Goal: Communication & Community: Answer question/provide support

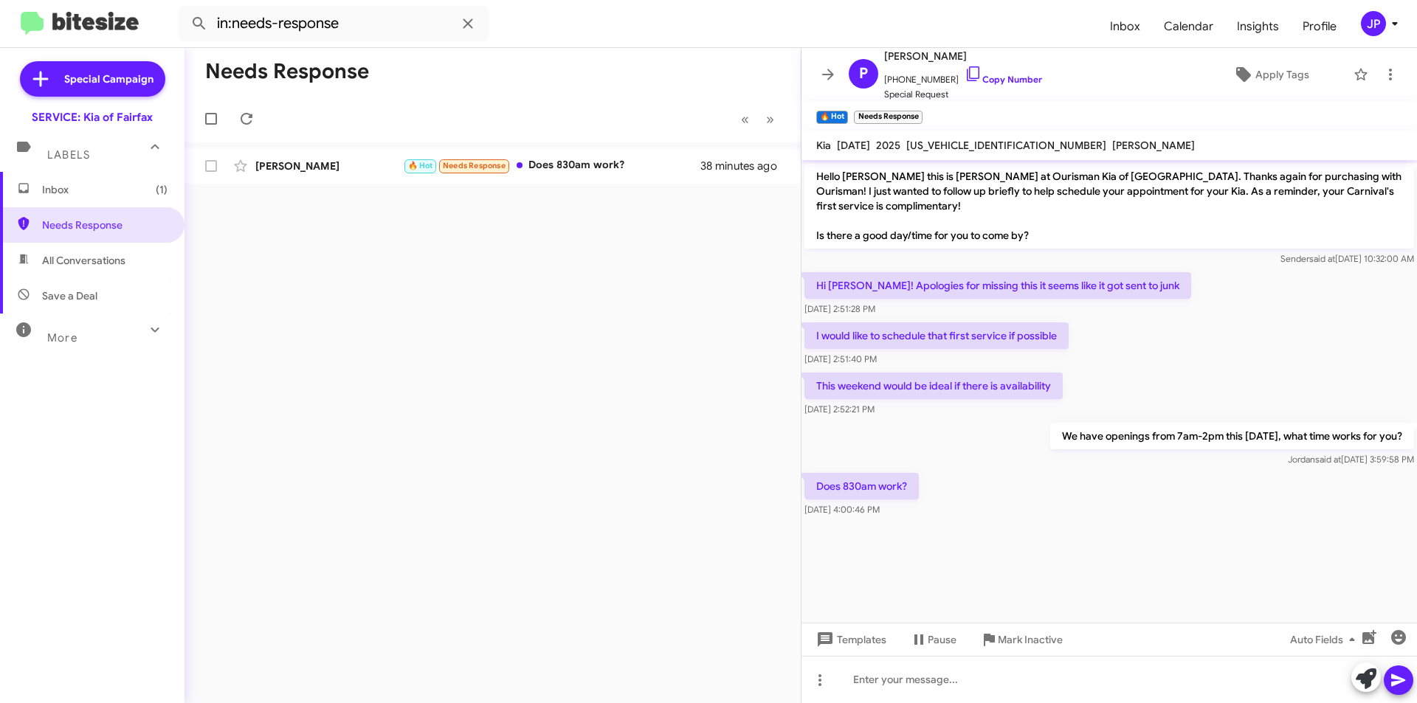
click at [575, 191] on div "Needs Response « Previous » Next Patrick O Connor 🔥 Hot Needs Response Does 830…" at bounding box center [492, 375] width 616 height 655
click at [564, 159] on div "🔥 Hot Needs Response Does 830am work?" at bounding box center [566, 165] width 327 height 17
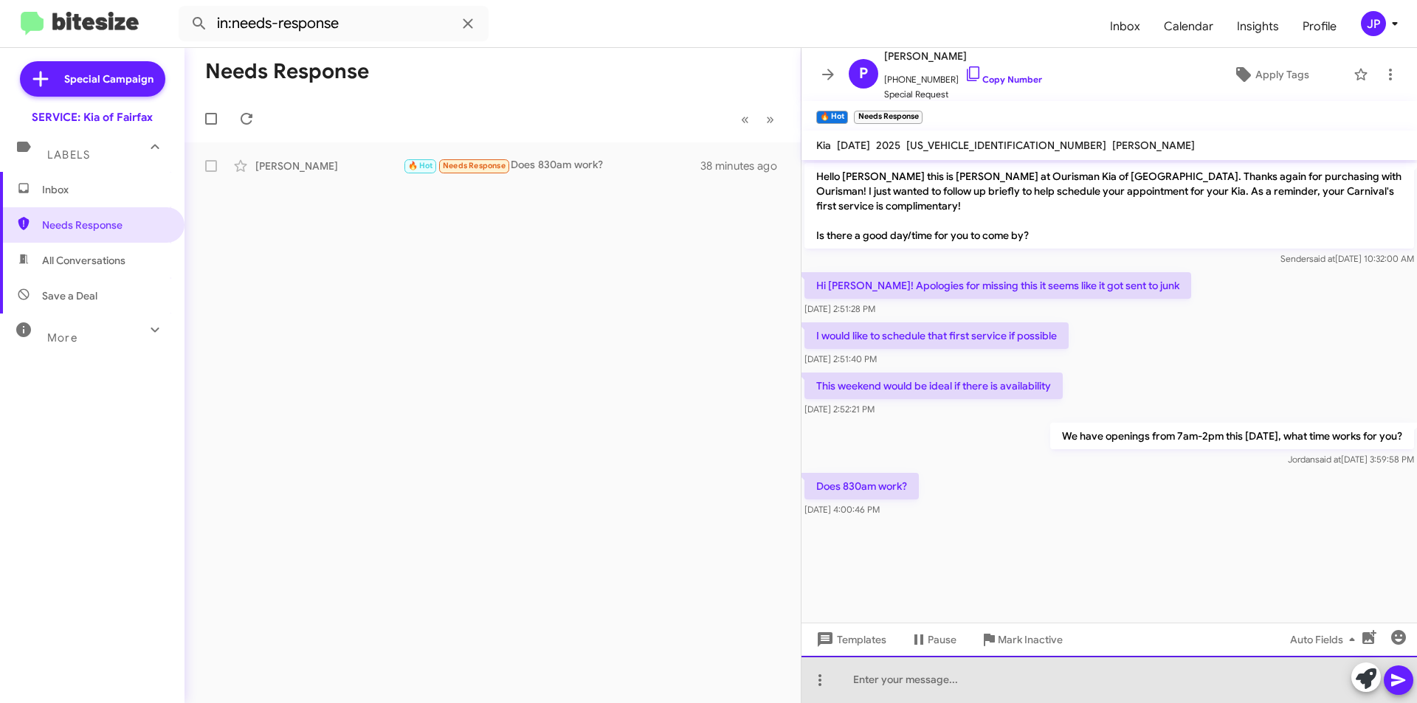
click at [949, 695] on div at bounding box center [1108, 679] width 615 height 47
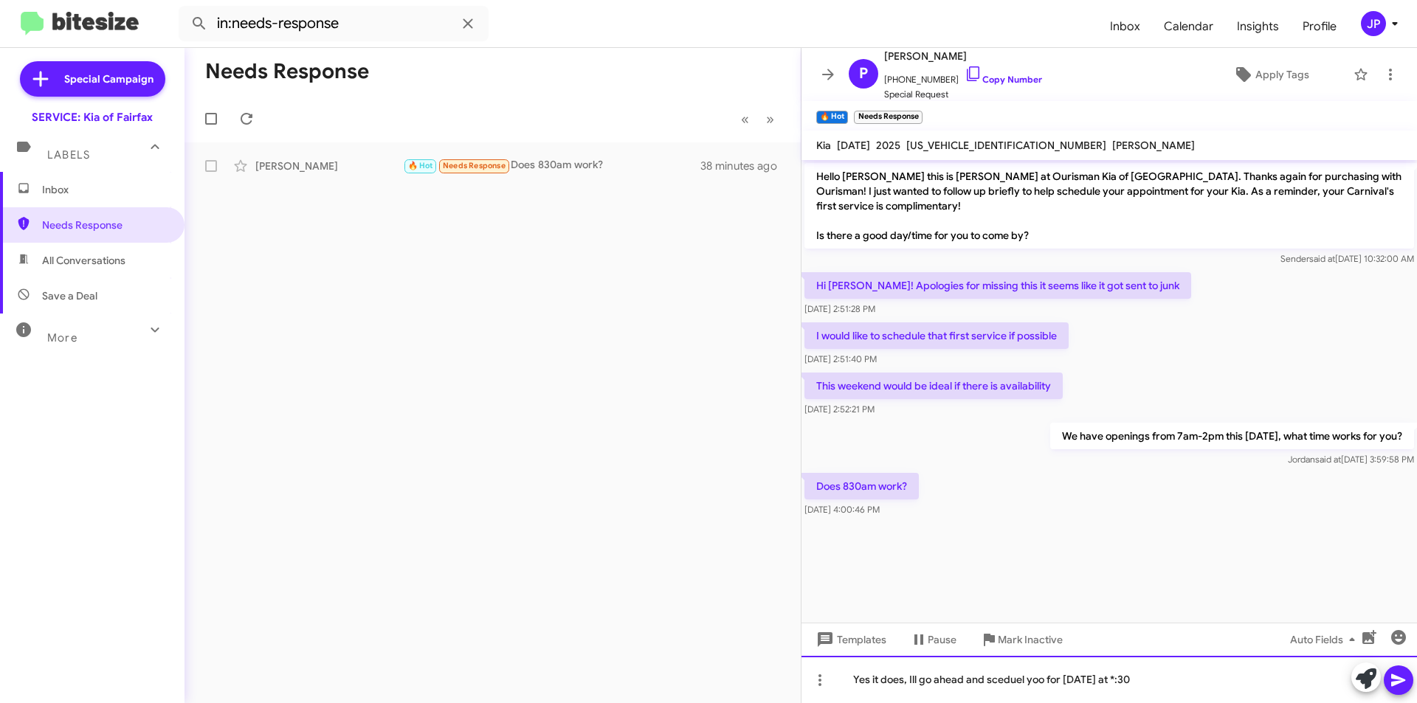
click at [1124, 674] on div "Yes it does, Ill go ahead and sceduel yoo for saturday at *:30" at bounding box center [1108, 679] width 615 height 47
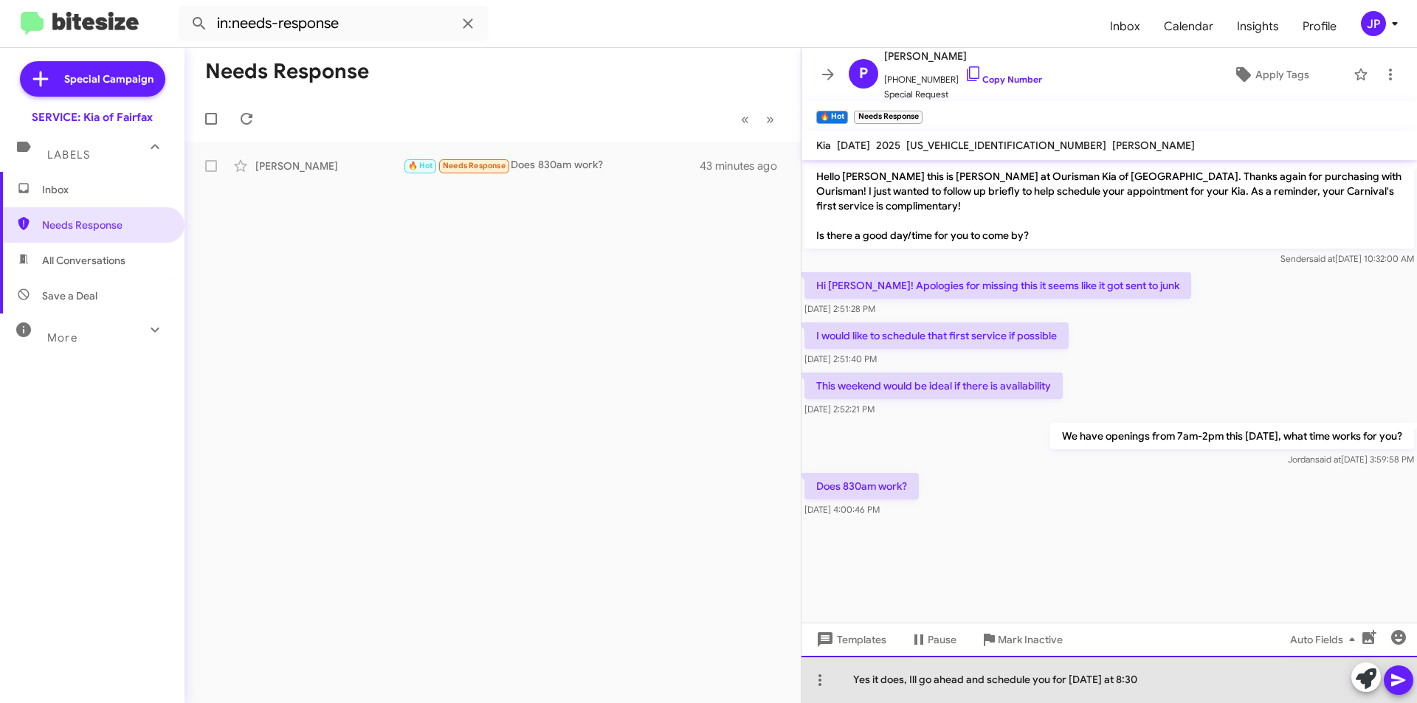
click at [1071, 684] on div "Yes it does, Ill go ahead and schedule you for Saturday at 8:30" at bounding box center [1108, 679] width 615 height 47
click at [1070, 683] on div "Yes it does, Ill go ahead and schedule you for Saturday at 8:30" at bounding box center [1108, 679] width 615 height 47
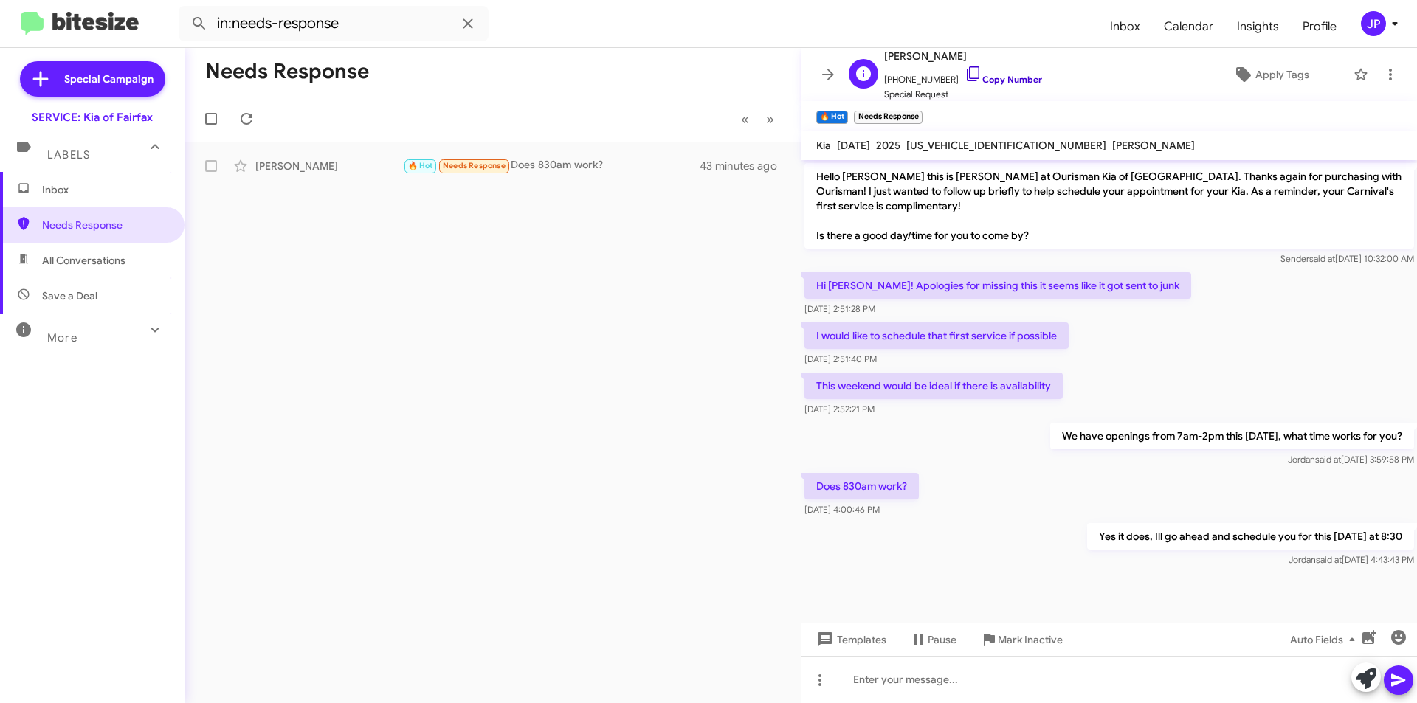
click at [1004, 81] on link "Copy Number" at bounding box center [1002, 79] width 77 height 11
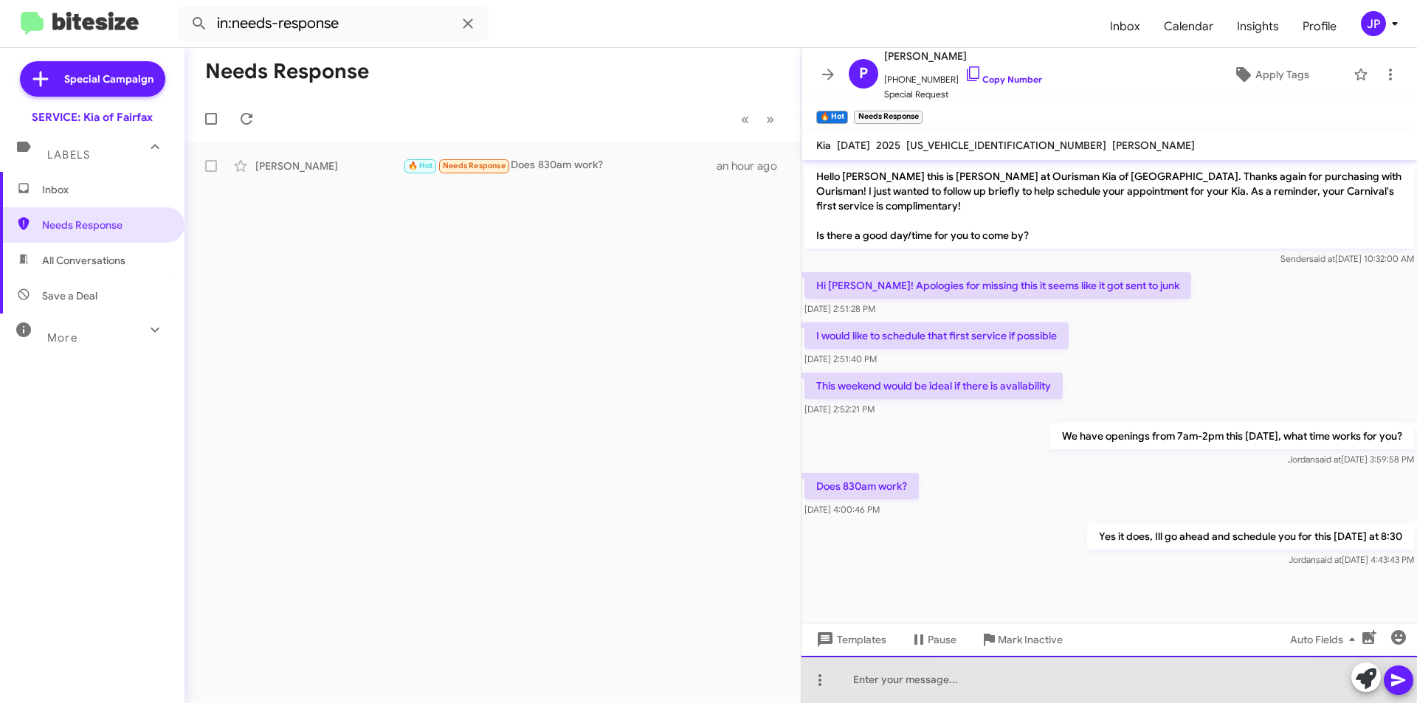
click at [1083, 663] on div at bounding box center [1108, 679] width 615 height 47
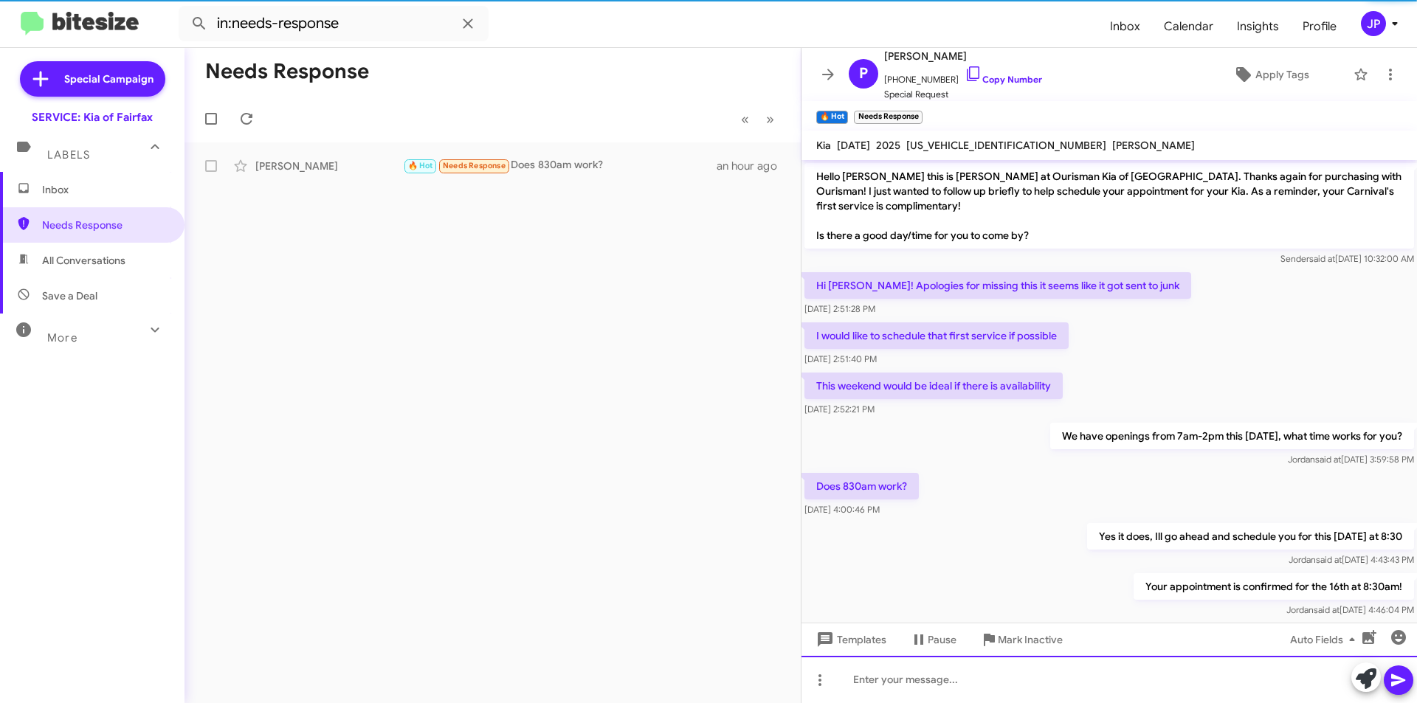
scroll to position [13, 0]
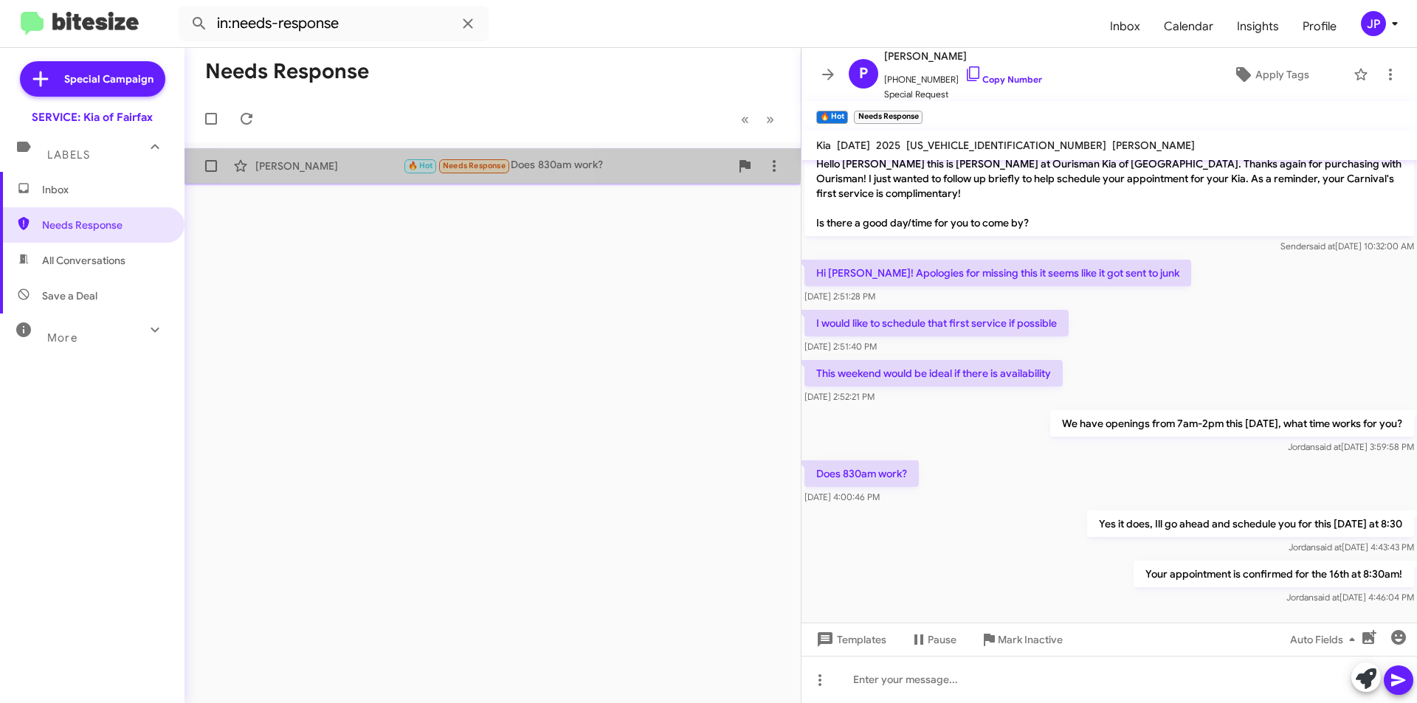
click at [417, 159] on span "🔥 Hot Needs Response" at bounding box center [457, 165] width 108 height 17
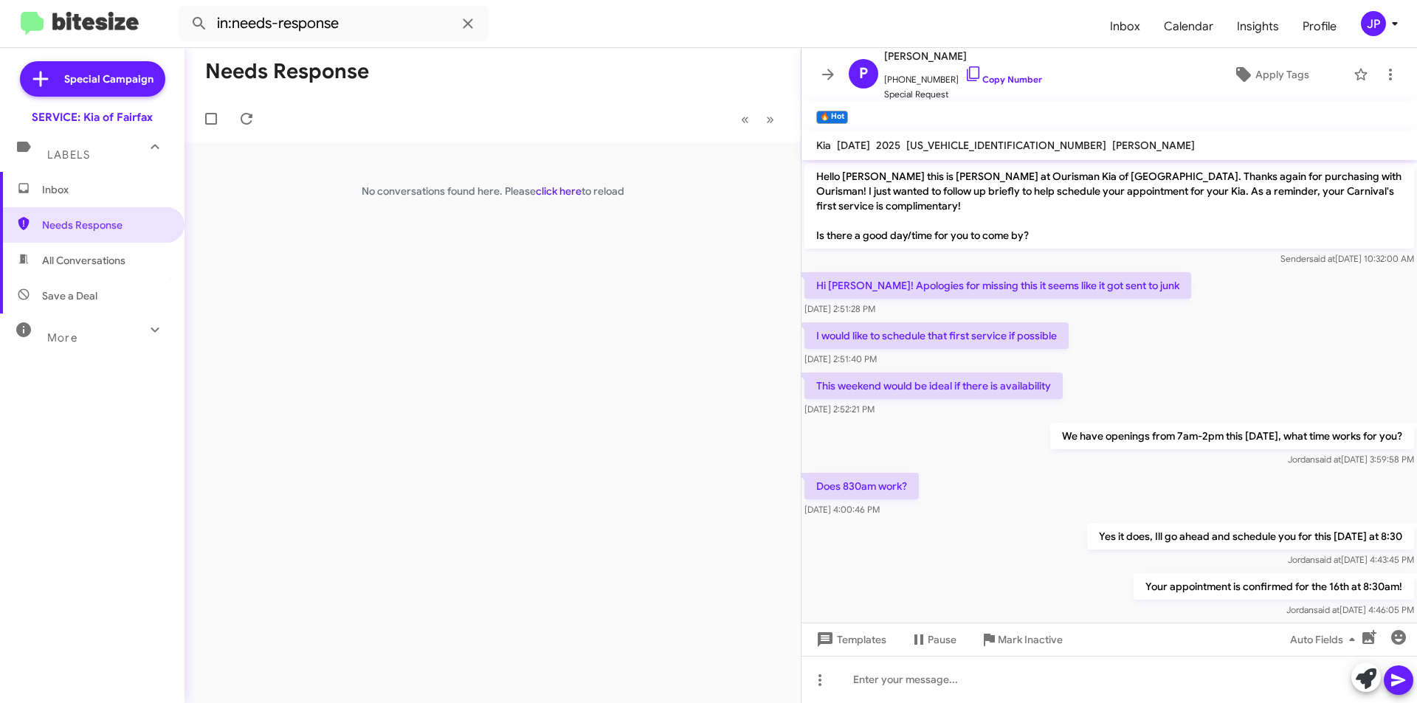
click at [566, 183] on div "Needs Response « Previous » Next No conversations found here. Please click here…" at bounding box center [492, 375] width 616 height 655
click at [120, 184] on span "Inbox" at bounding box center [104, 189] width 125 height 15
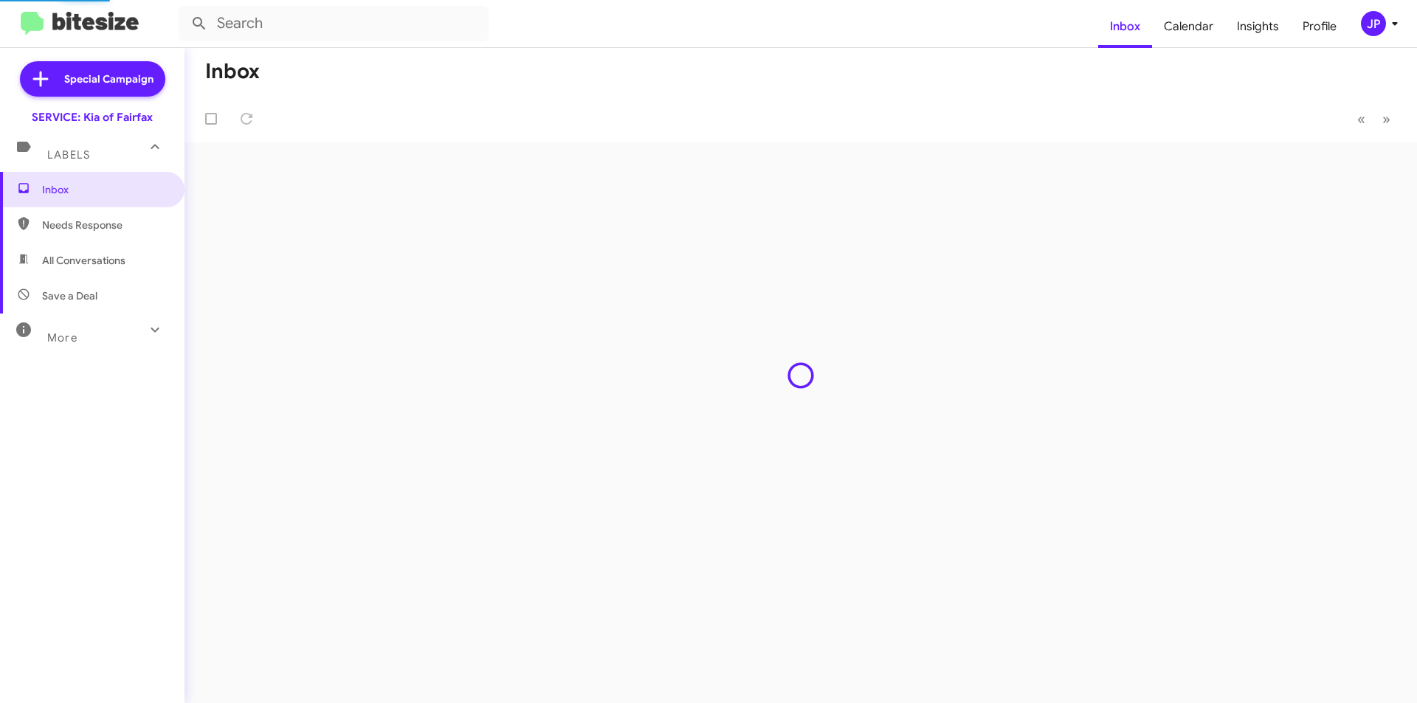
click at [115, 213] on span "Needs Response" at bounding box center [92, 224] width 184 height 35
type input "in:needs-response"
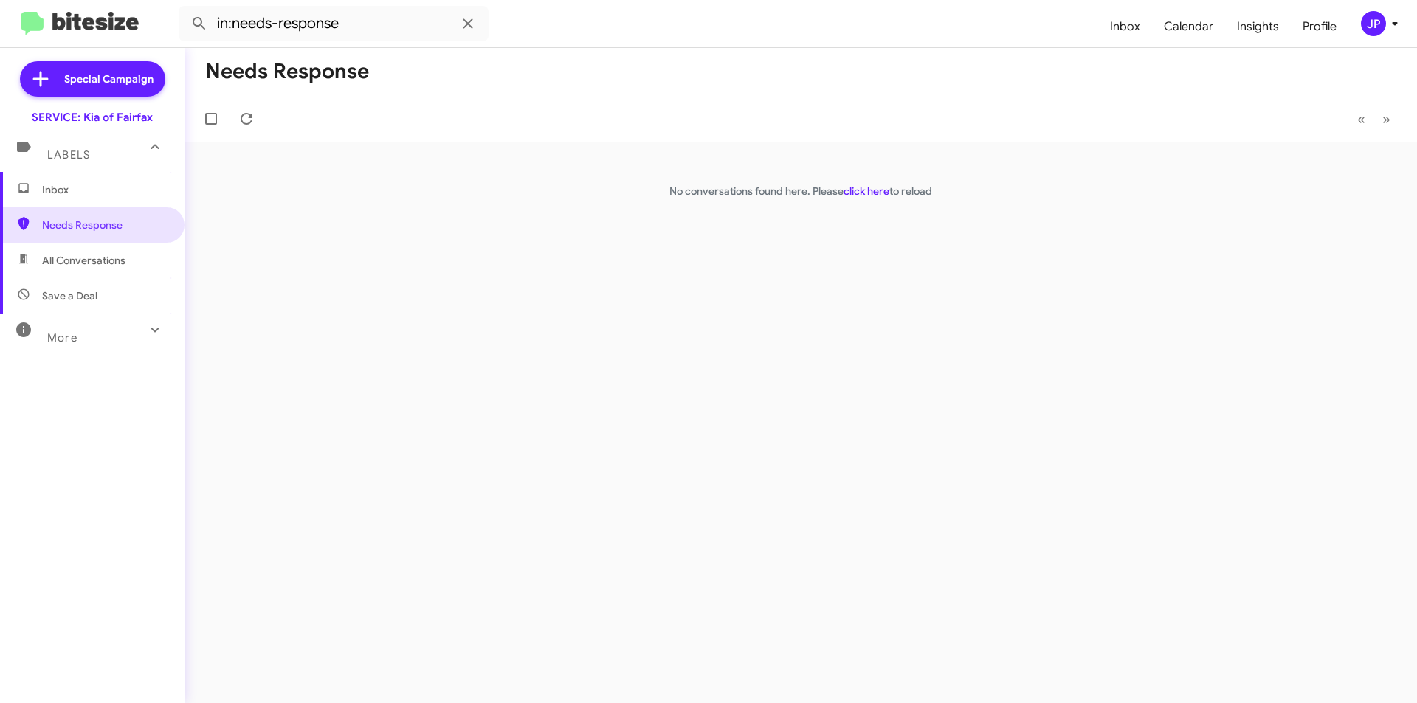
click at [841, 195] on p "No conversations found here. Please click here to reload" at bounding box center [800, 191] width 1232 height 15
click at [859, 195] on link "click here" at bounding box center [866, 190] width 46 height 13
click at [74, 198] on span "Inbox" at bounding box center [92, 189] width 184 height 35
